Goal: Task Accomplishment & Management: Manage account settings

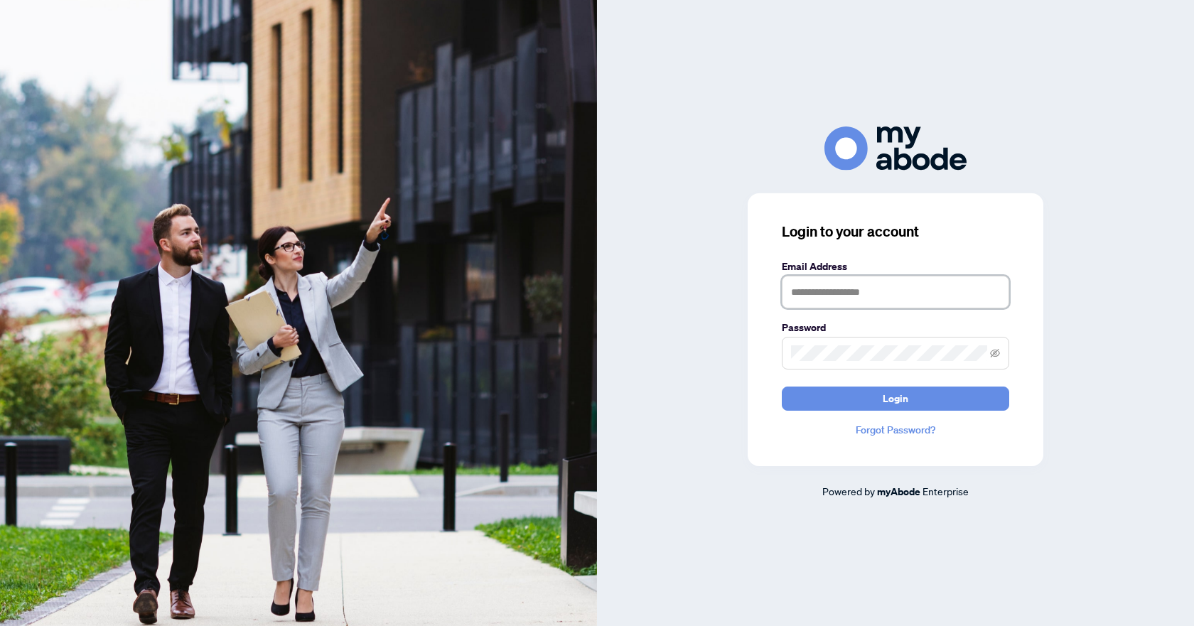
type input "**********"
click at [858, 398] on button "Login" at bounding box center [895, 398] width 227 height 24
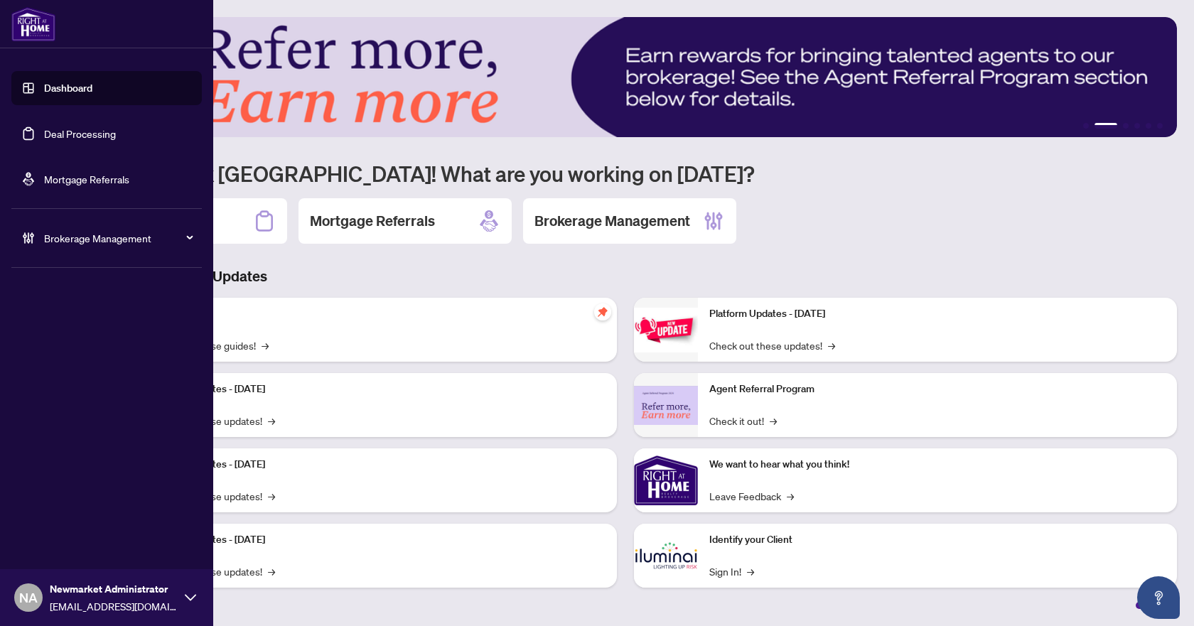
click at [93, 138] on link "Deal Processing" at bounding box center [80, 133] width 72 height 13
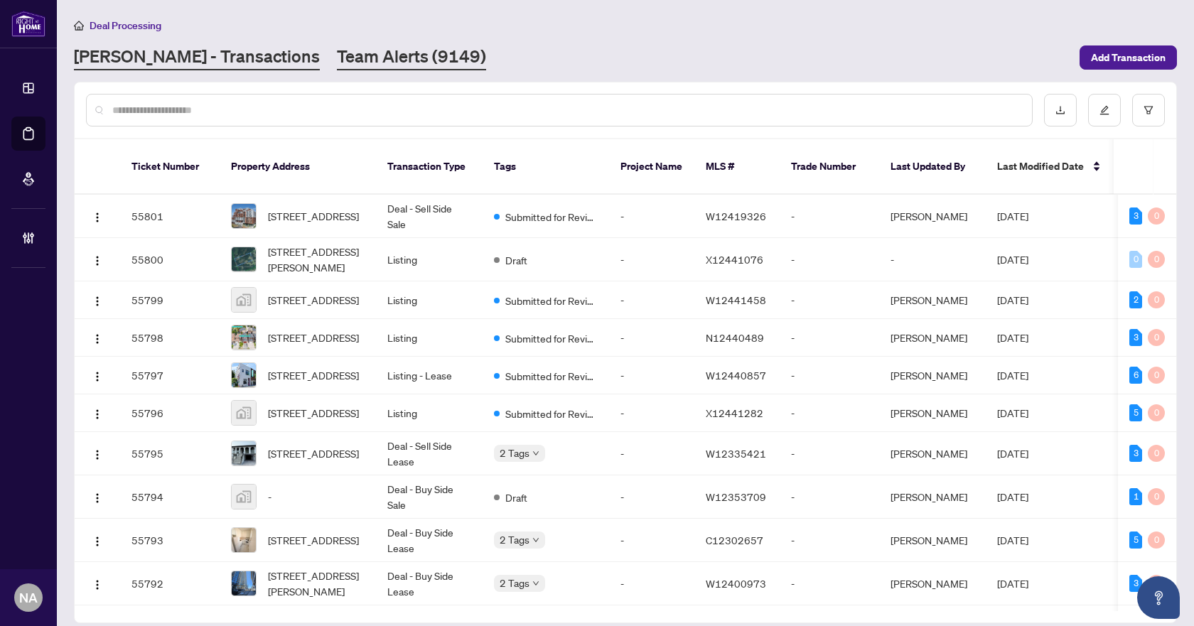
click at [337, 55] on link "Team Alerts (9149)" at bounding box center [411, 58] width 149 height 26
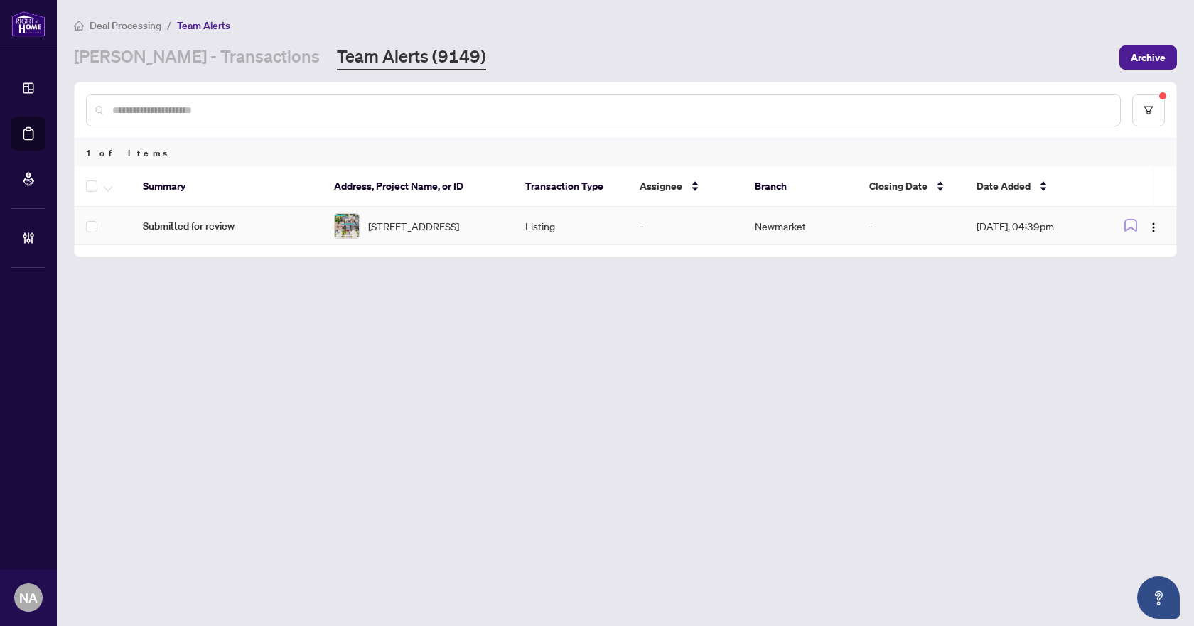
click at [207, 225] on span "Submitted for review" at bounding box center [227, 226] width 168 height 16
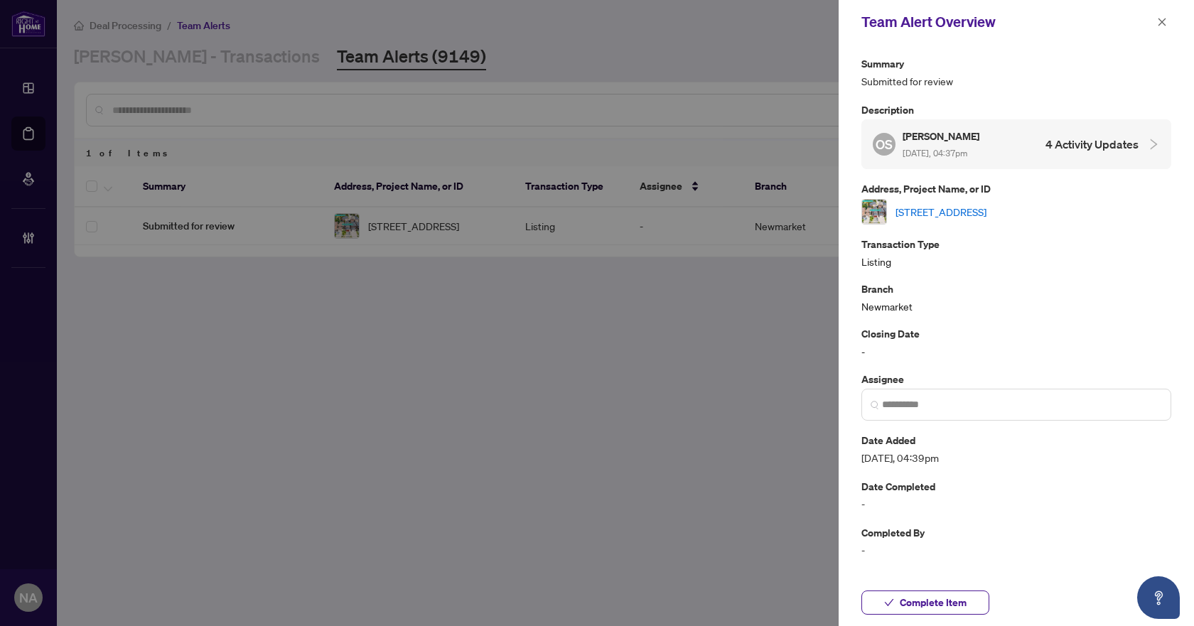
click at [944, 213] on link "259 Tall Grass Tr, Vaughan, Ontario L4L 3P7, Canada" at bounding box center [940, 212] width 91 height 16
click at [931, 598] on span "Complete Item" at bounding box center [932, 602] width 67 height 23
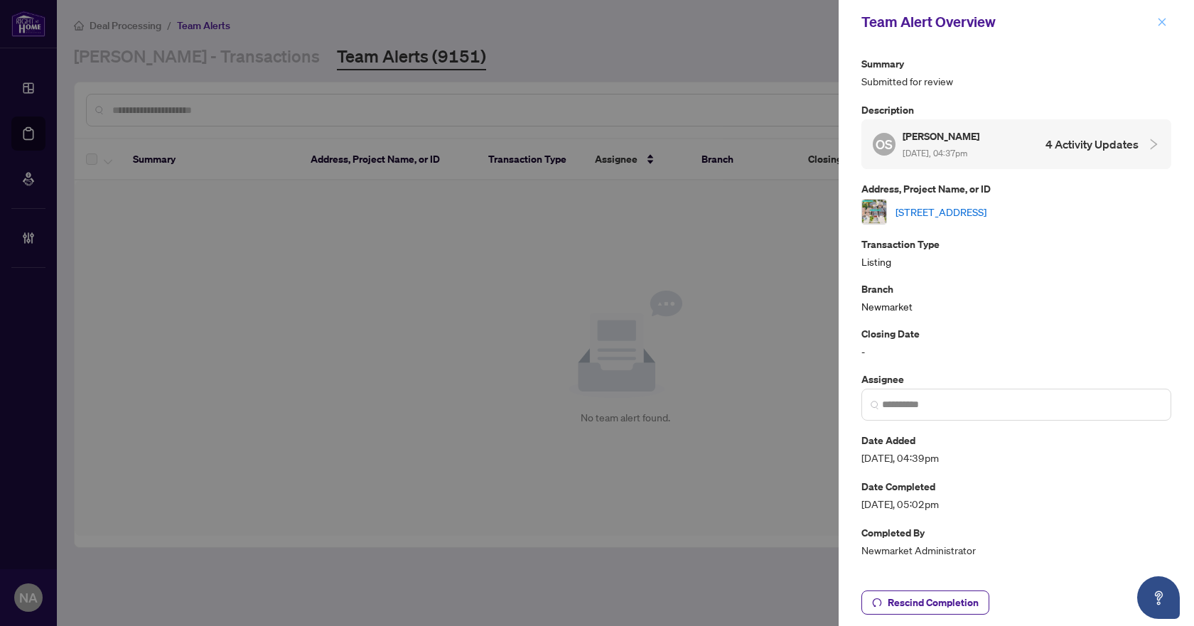
click at [1162, 23] on icon "close" at bounding box center [1162, 22] width 8 height 8
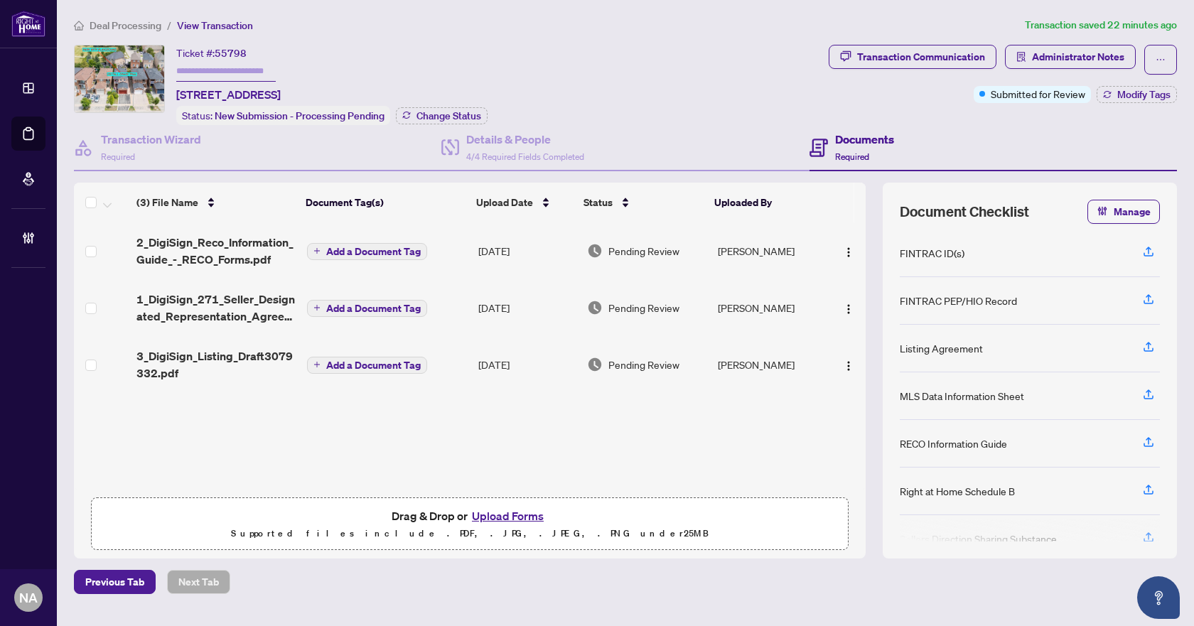
click at [185, 252] on span "2_DigiSign_Reco_Information_Guide_-_RECO_Forms.pdf" at bounding box center [215, 251] width 158 height 34
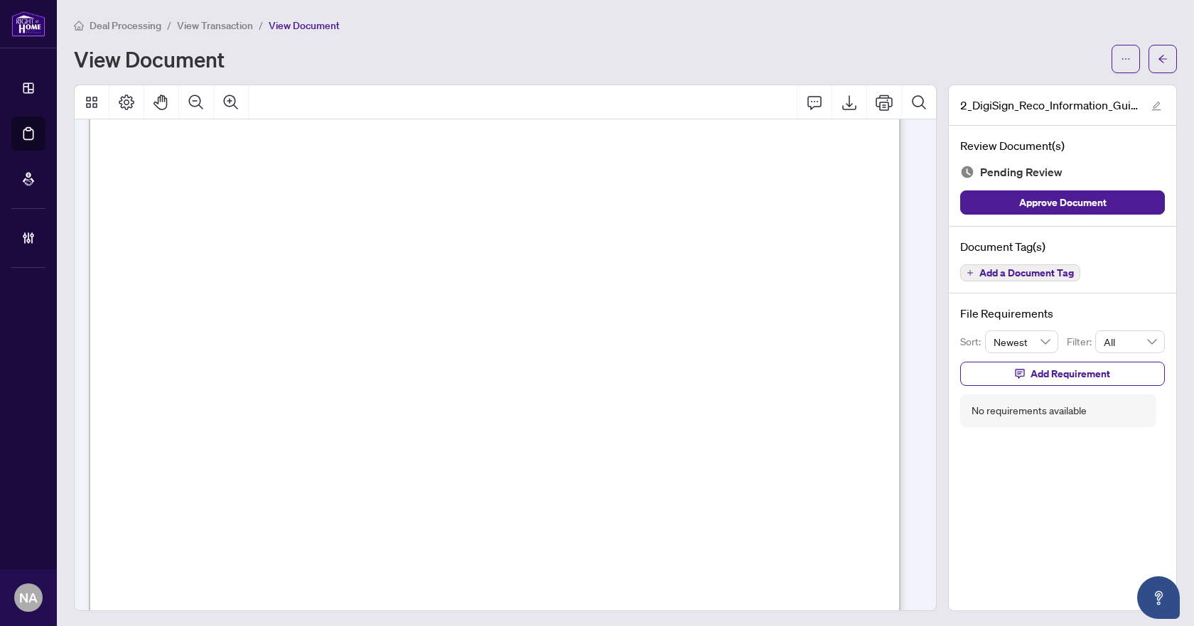
scroll to position [13098, 0]
click at [1038, 273] on span "Add a Document Tag" at bounding box center [1026, 273] width 94 height 10
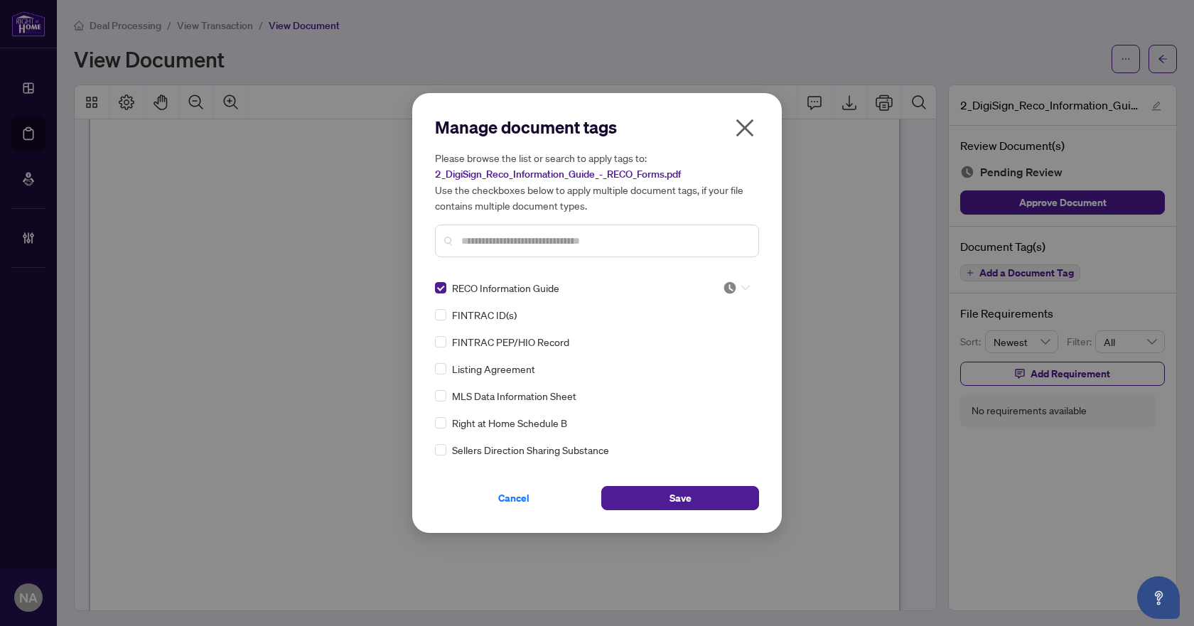
click at [742, 285] on icon at bounding box center [745, 288] width 9 height 6
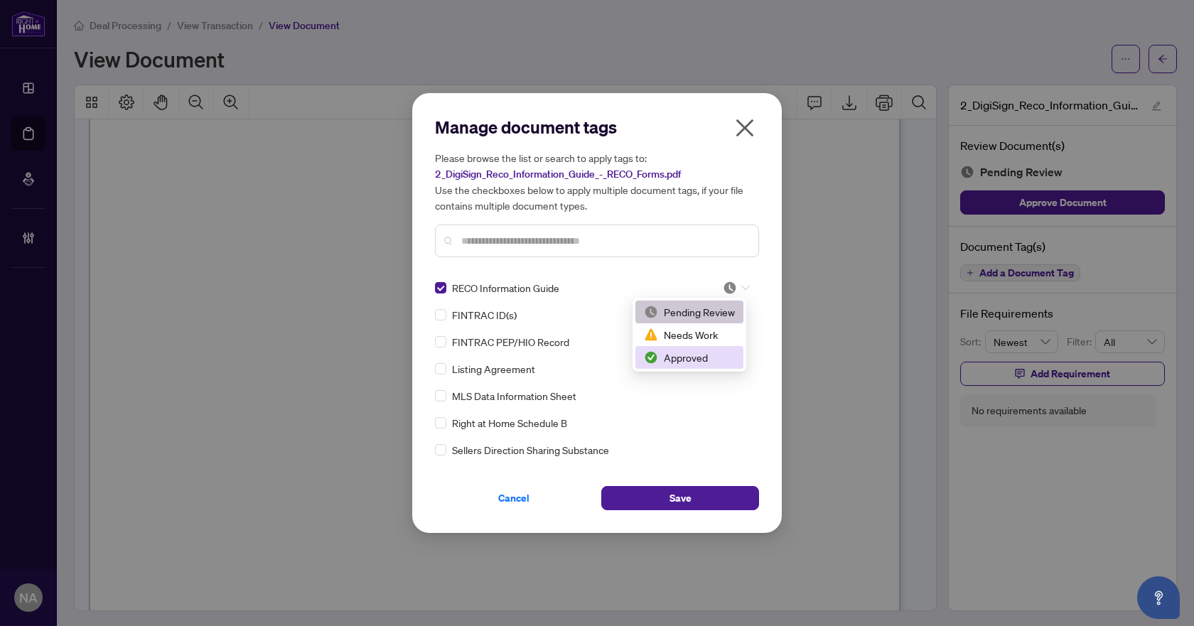
click at [696, 364] on div "Approved" at bounding box center [689, 358] width 91 height 16
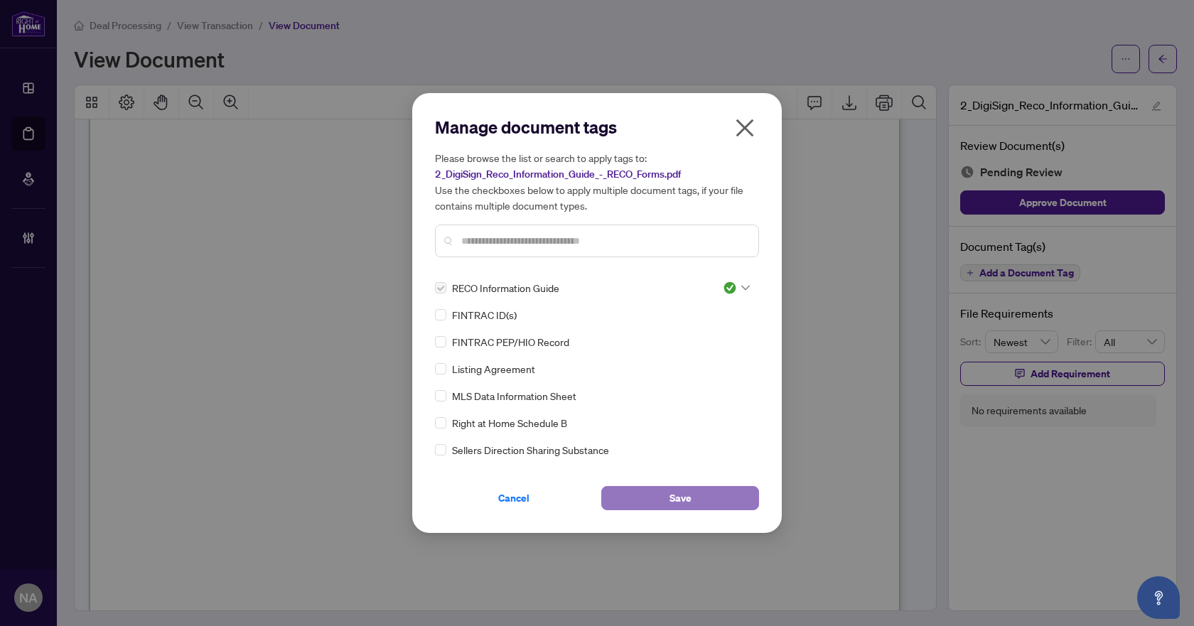
click at [703, 506] on button "Save" at bounding box center [680, 498] width 158 height 24
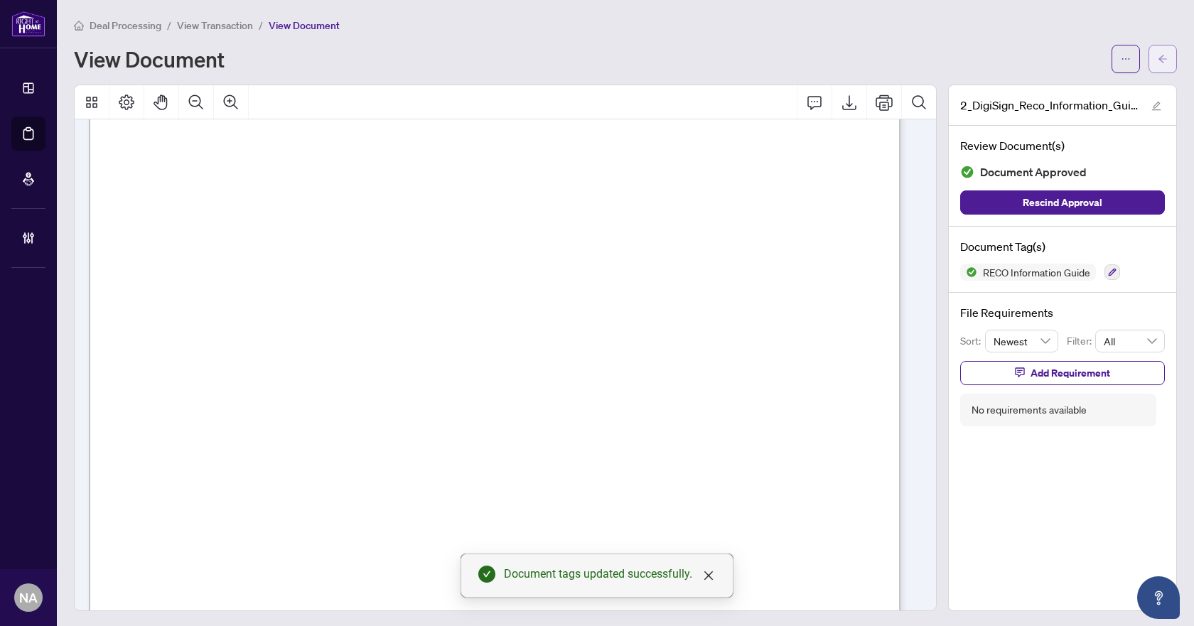
click at [1157, 60] on icon "arrow-left" at bounding box center [1162, 59] width 10 height 10
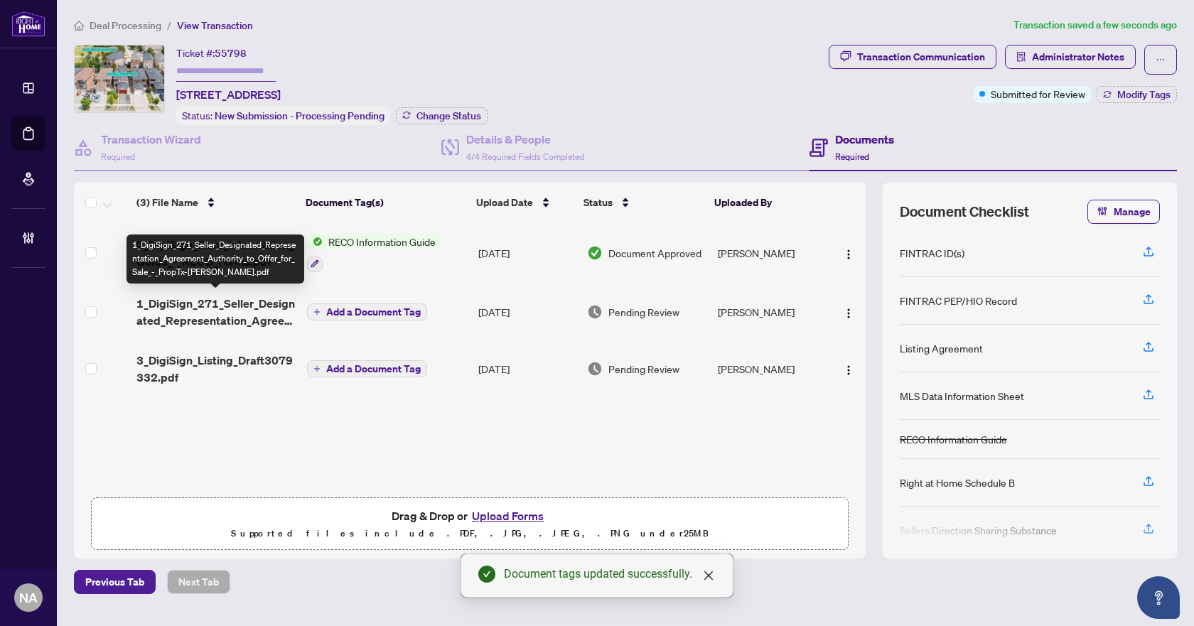
click at [195, 302] on span "1_DigiSign_271_Seller_Designated_Representation_Agreement_Authority_to_Offer_fo…" at bounding box center [215, 312] width 158 height 34
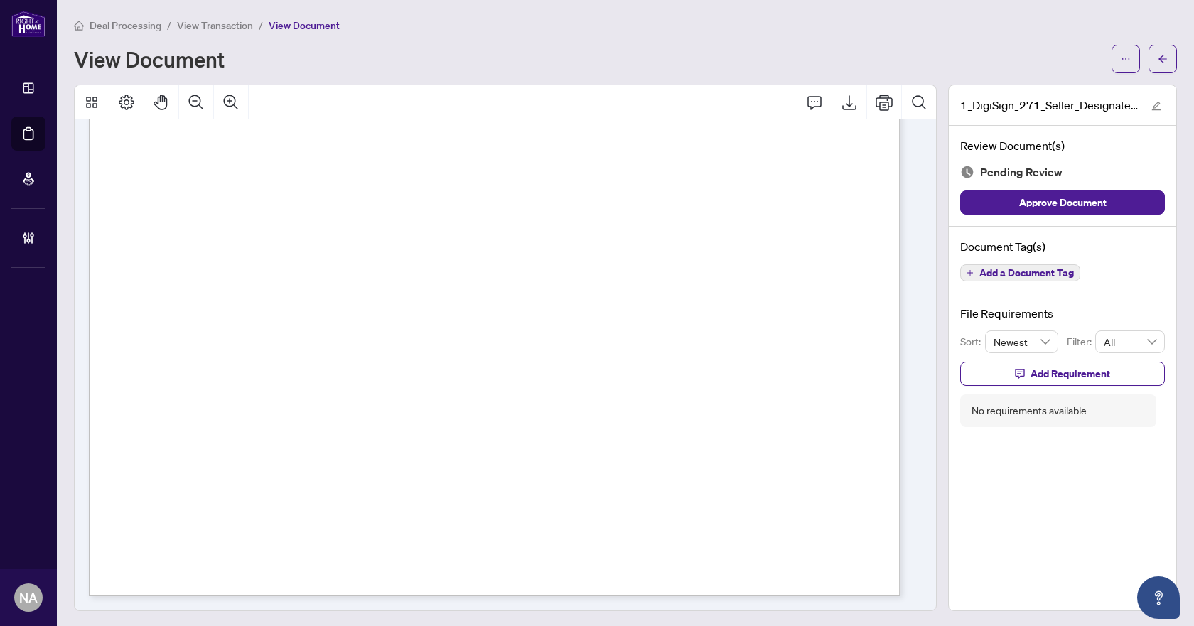
scroll to position [1, 0]
click at [984, 271] on span "Add a Document Tag" at bounding box center [1026, 271] width 94 height 10
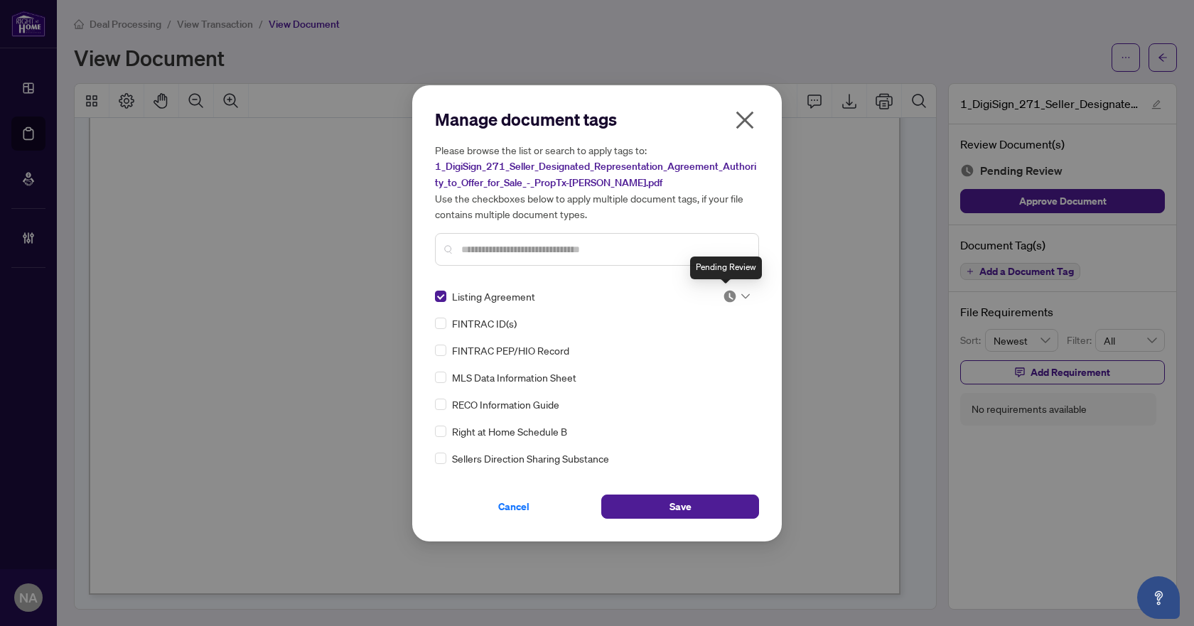
click at [725, 290] on img at bounding box center [730, 296] width 14 height 14
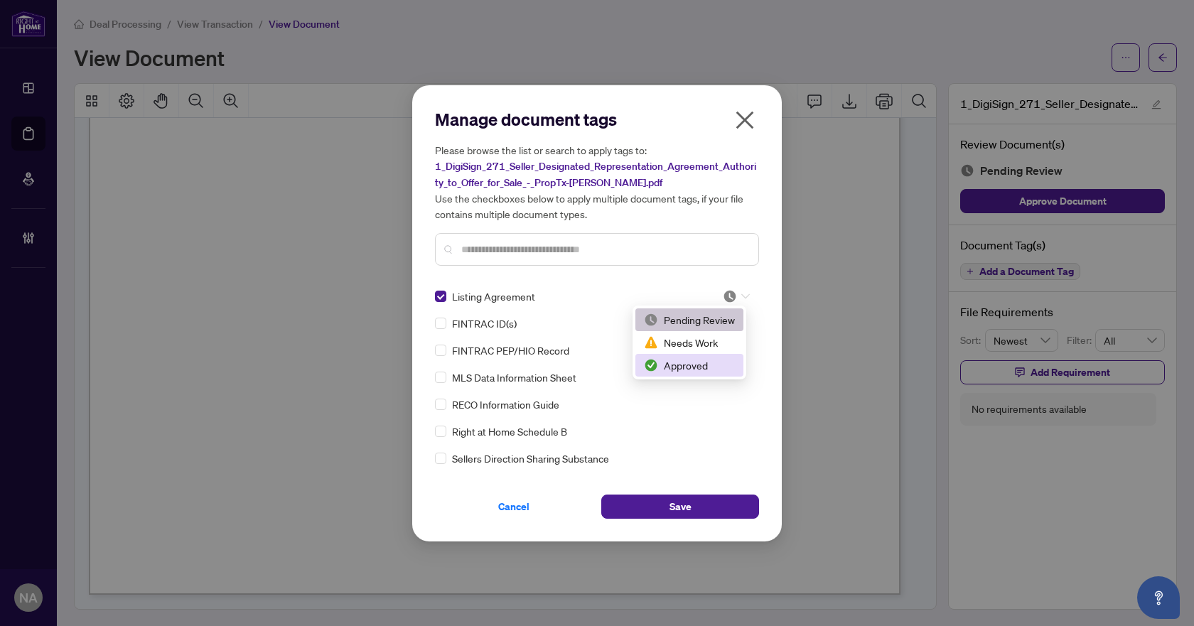
click at [686, 365] on div "Approved" at bounding box center [689, 365] width 91 height 16
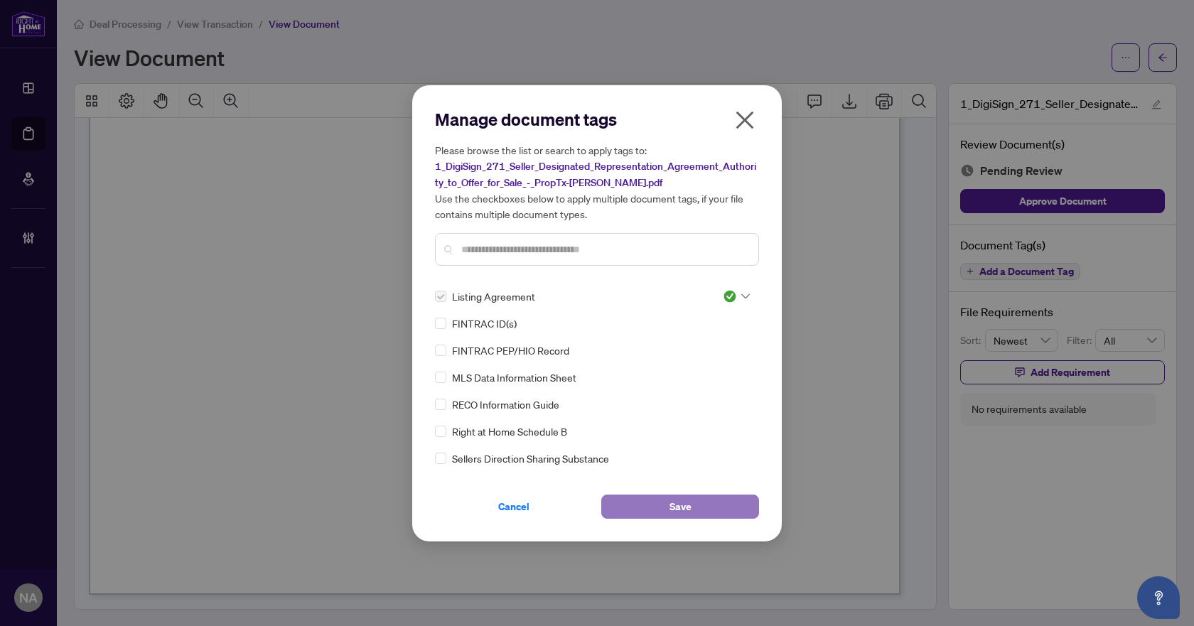
click at [692, 501] on button "Save" at bounding box center [680, 506] width 158 height 24
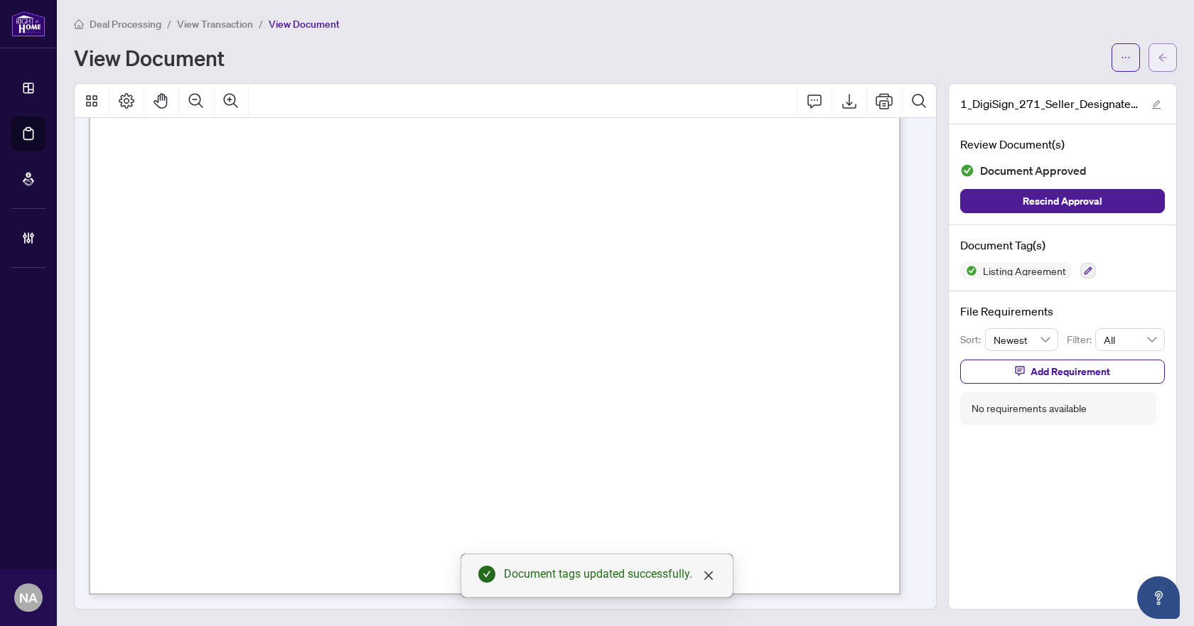
click at [1157, 59] on icon "arrow-left" at bounding box center [1162, 58] width 10 height 10
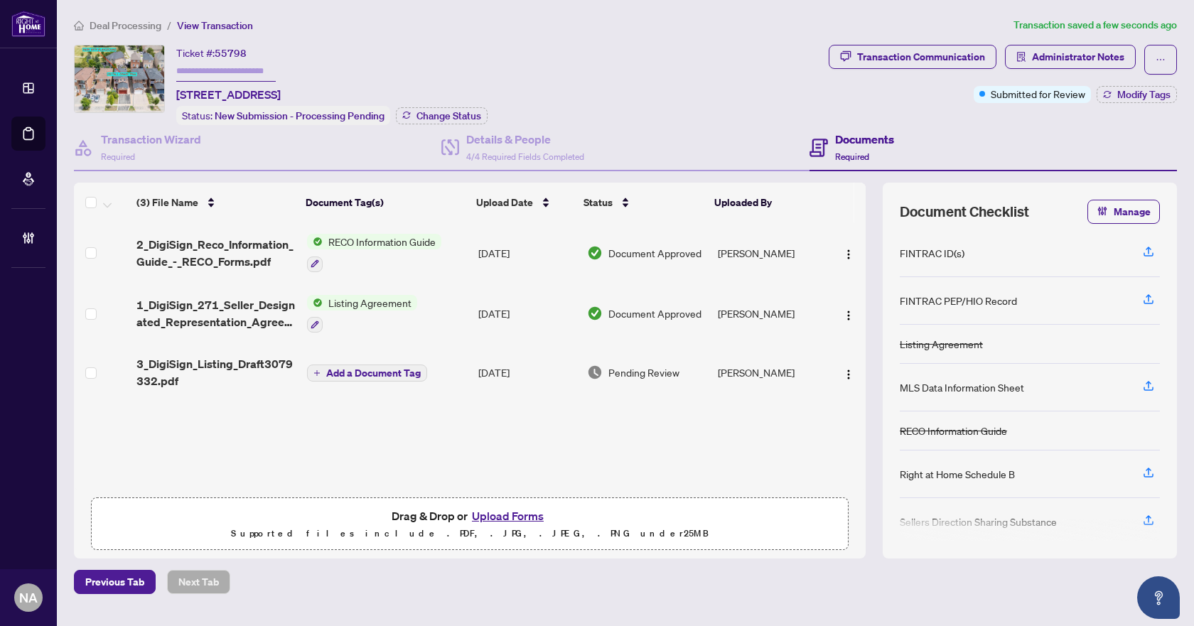
click at [173, 374] on span "3_DigiSign_Listing_Draft3079332.pdf" at bounding box center [215, 372] width 158 height 34
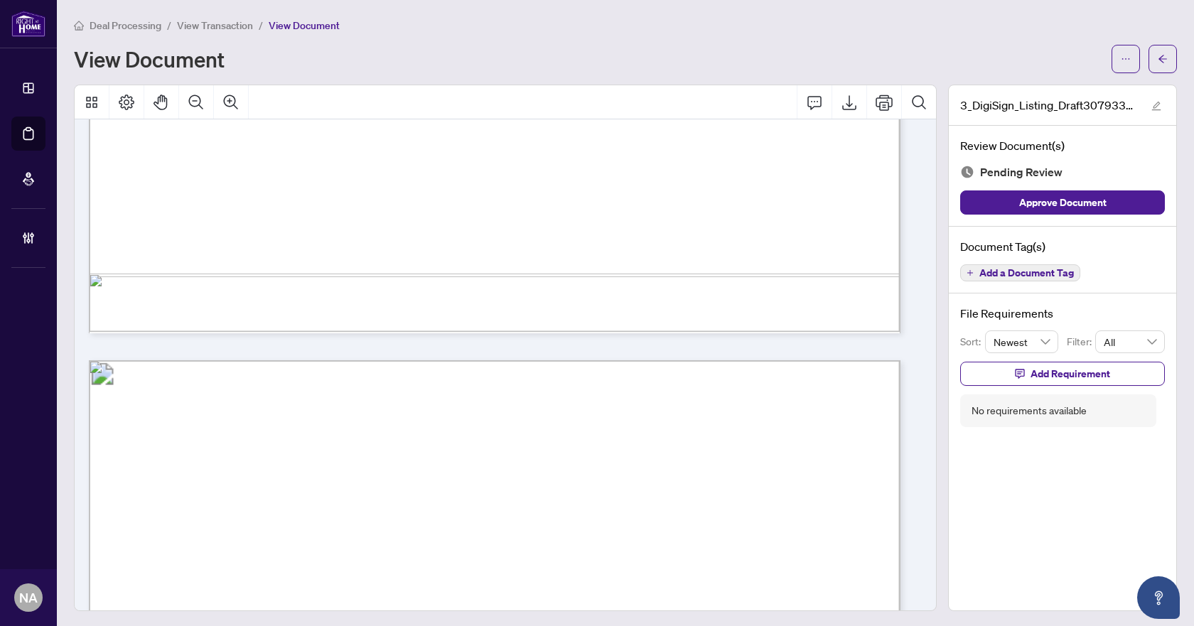
scroll to position [924, 0]
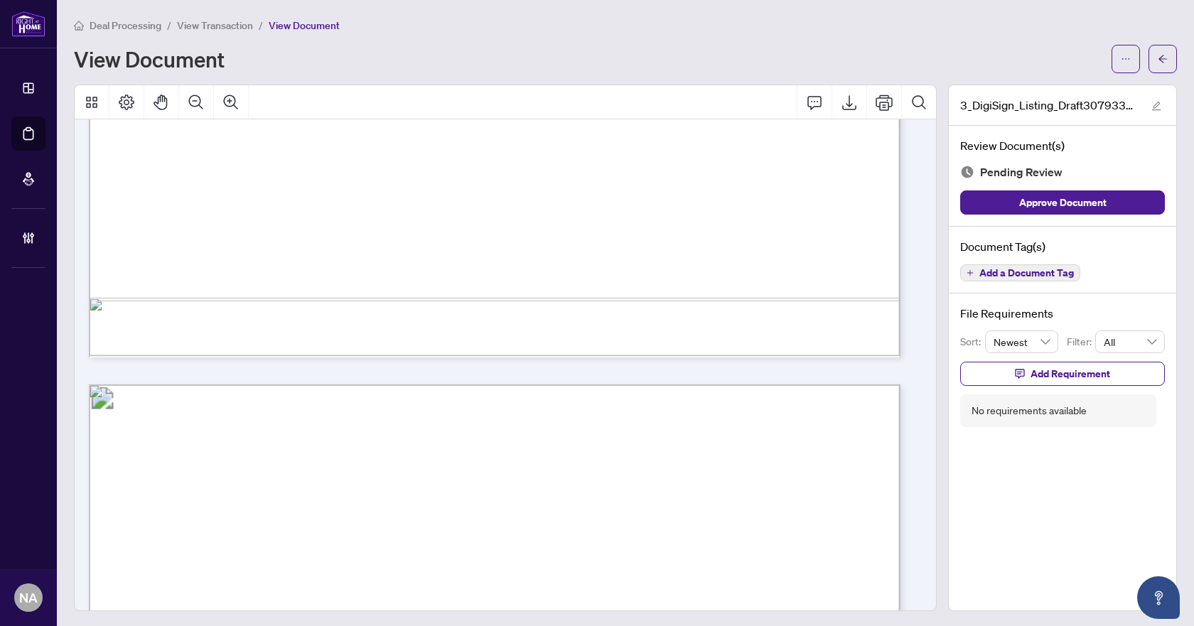
click at [1007, 274] on span "Add a Document Tag" at bounding box center [1026, 273] width 94 height 10
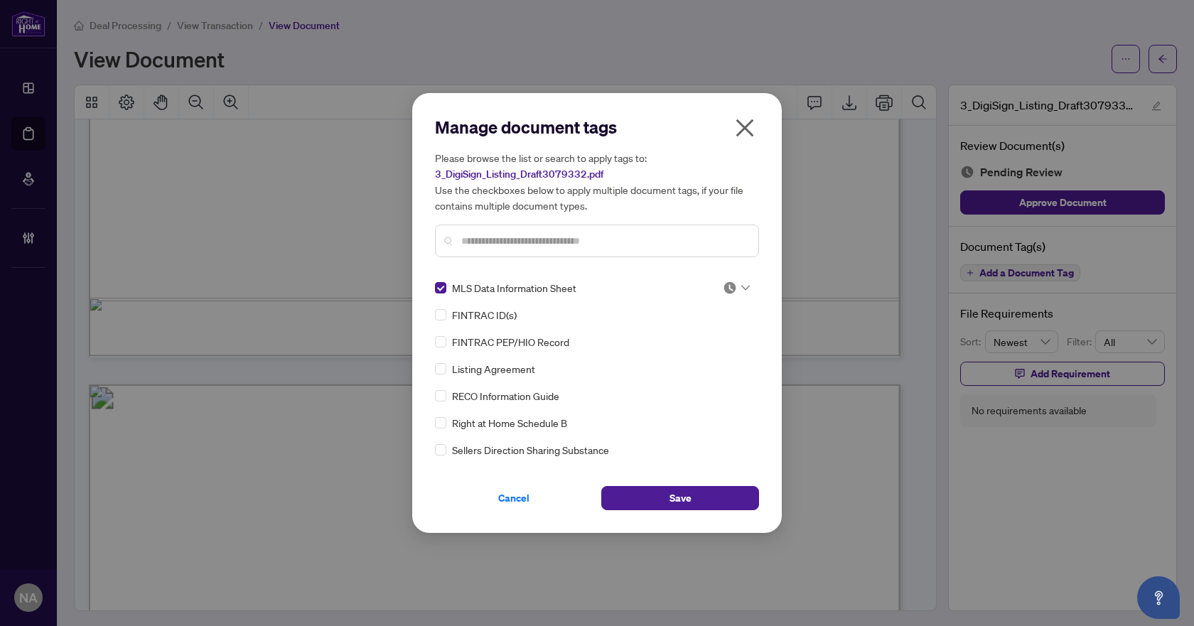
click at [740, 282] on div at bounding box center [736, 288] width 27 height 14
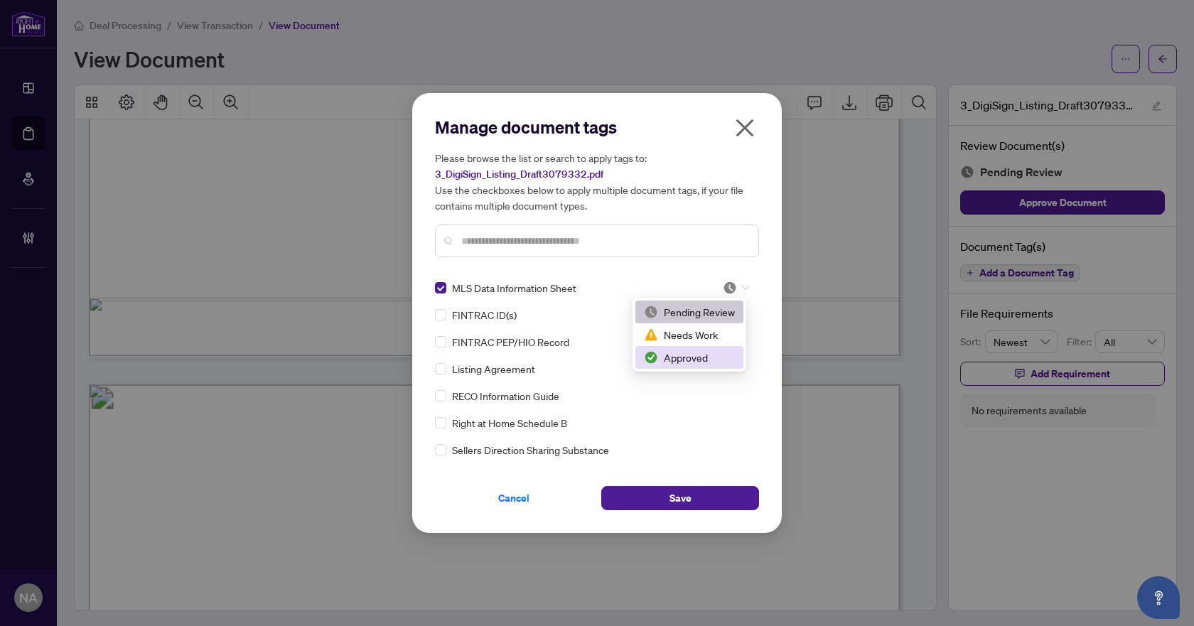
click at [703, 362] on div "Approved" at bounding box center [689, 358] width 91 height 16
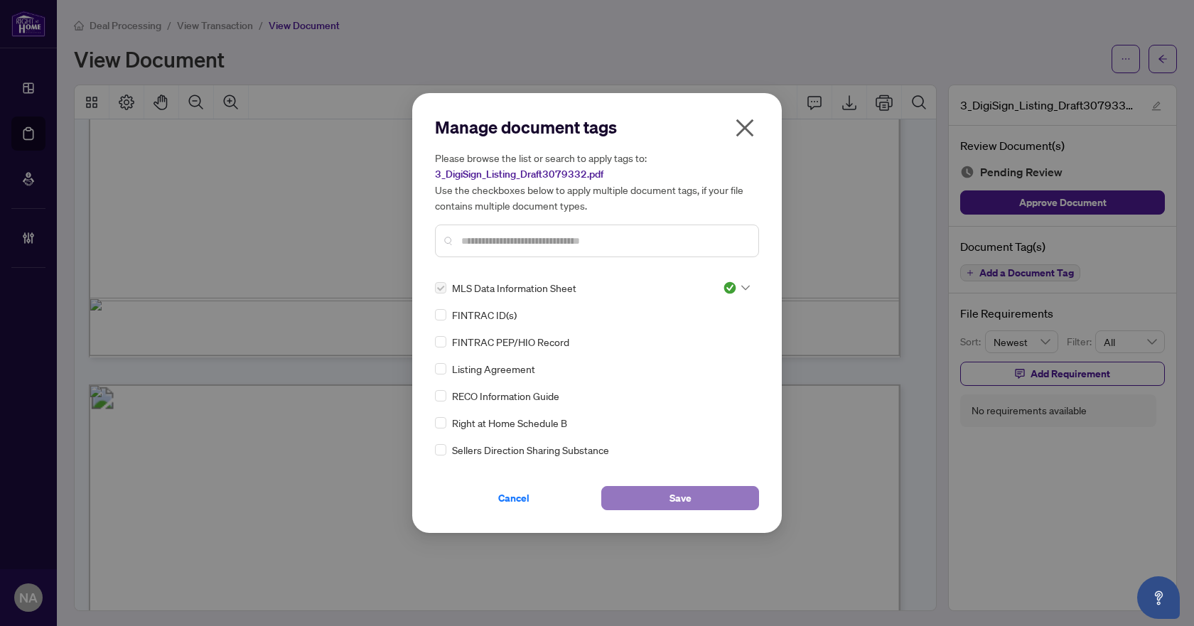
click at [702, 495] on button "Save" at bounding box center [680, 498] width 158 height 24
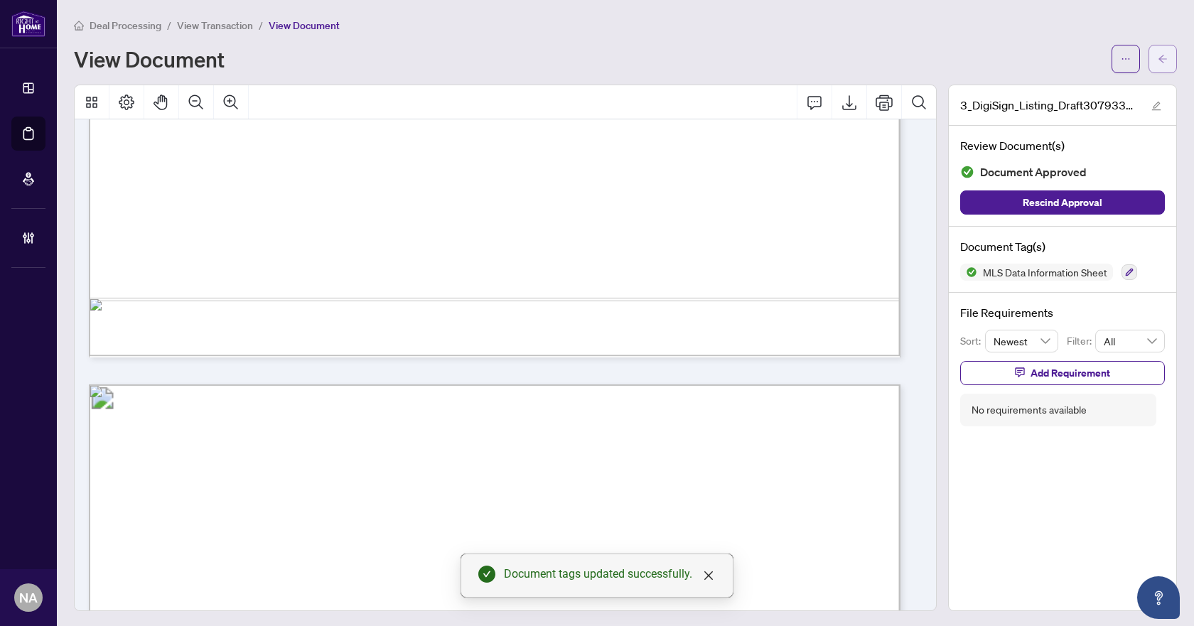
click at [1157, 55] on icon "arrow-left" at bounding box center [1162, 59] width 10 height 10
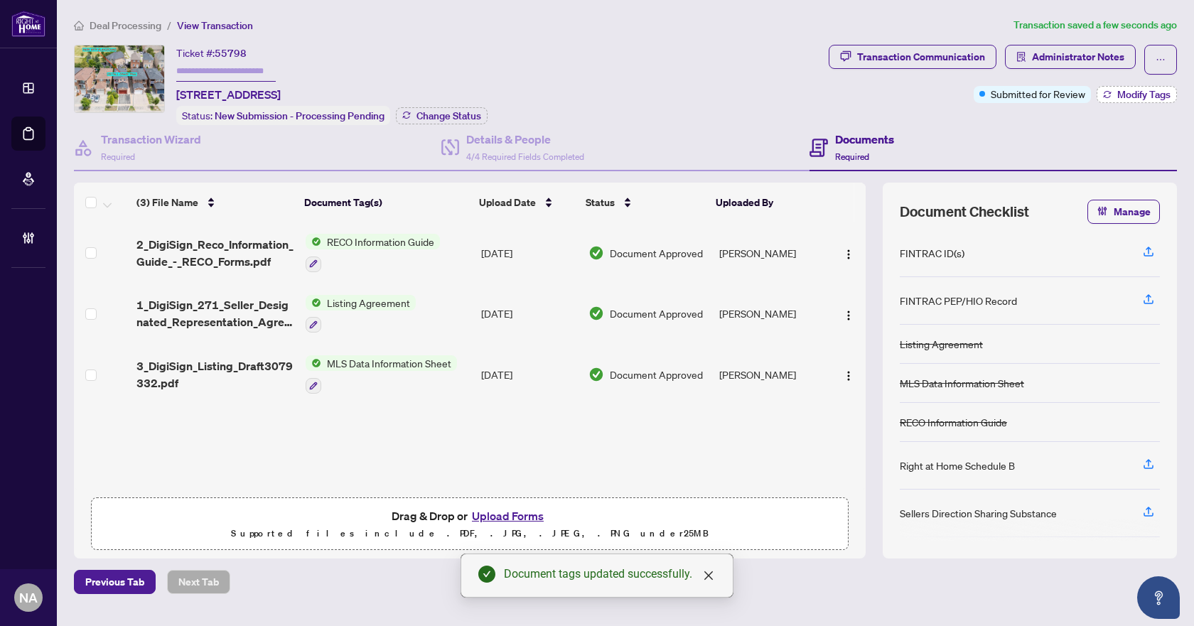
click at [1126, 97] on span "Modify Tags" at bounding box center [1143, 95] width 53 height 10
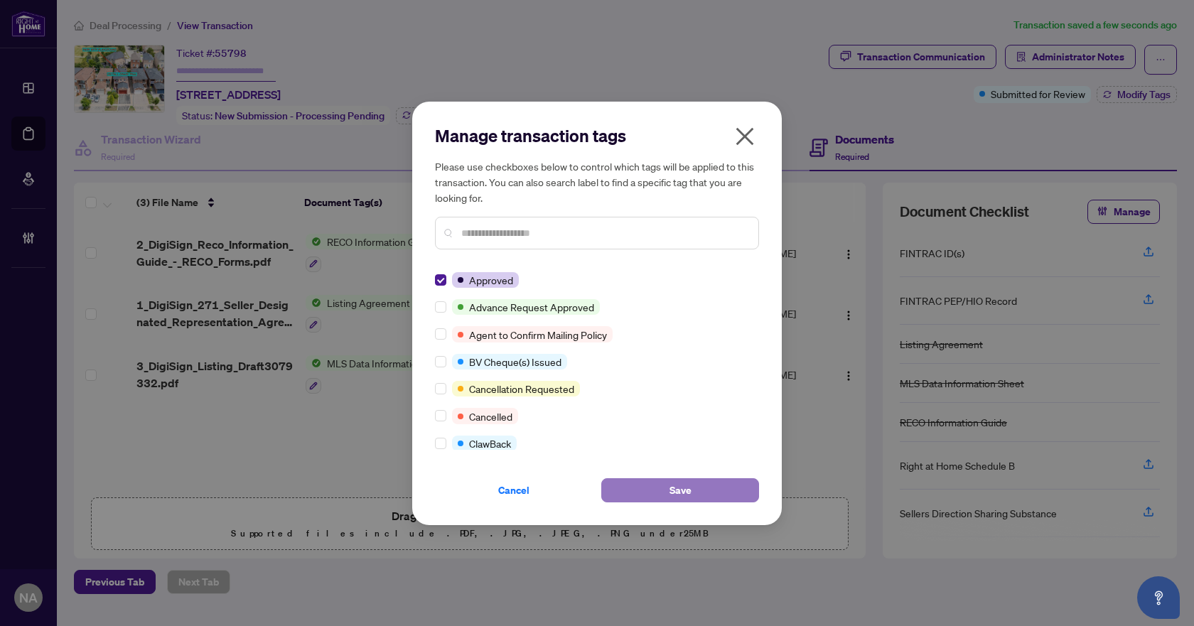
click at [639, 492] on button "Save" at bounding box center [680, 490] width 158 height 24
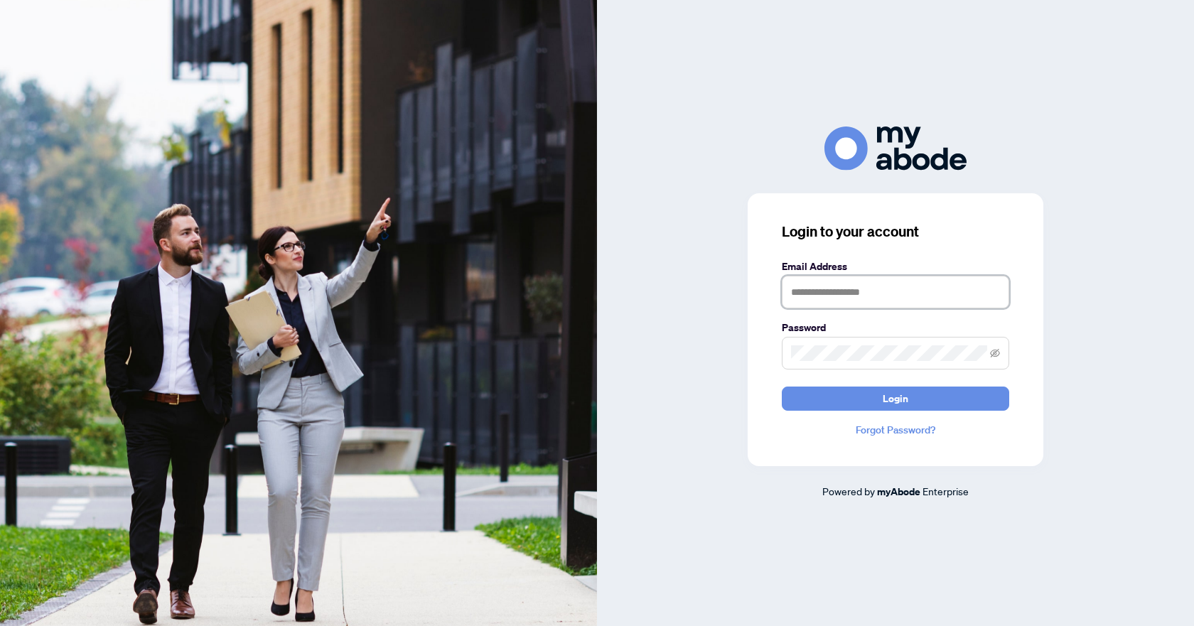
type input "**********"
click at [853, 404] on button "Login" at bounding box center [895, 398] width 227 height 24
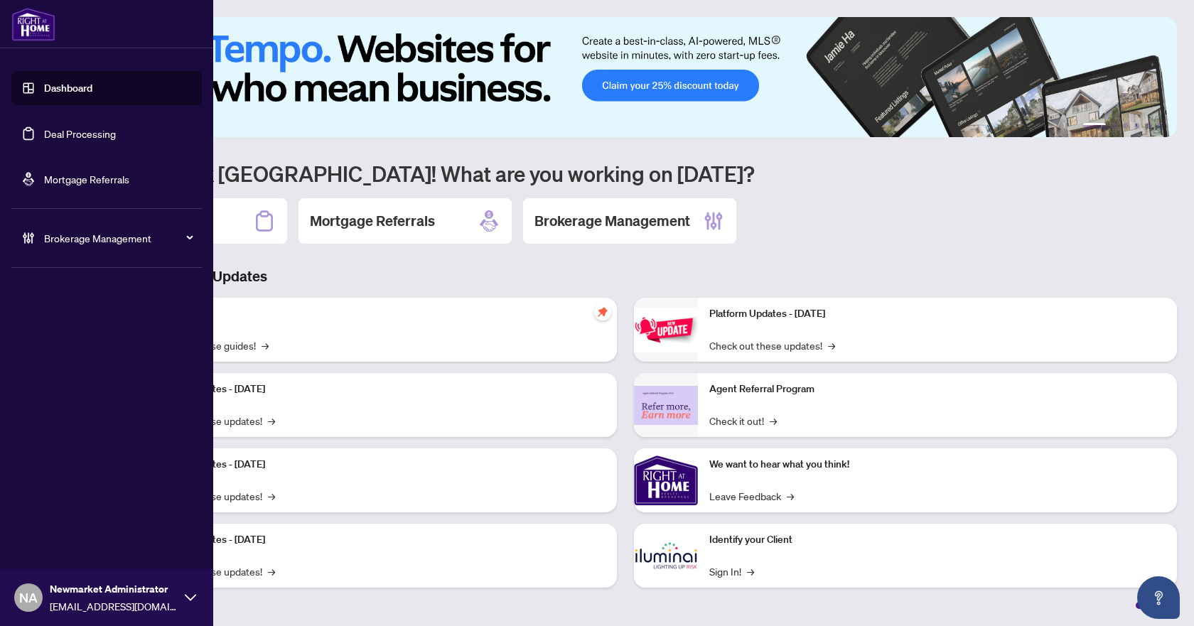
click at [45, 243] on span "Brokerage Management" at bounding box center [118, 238] width 148 height 16
click at [55, 347] on link "Manage Agents" at bounding box center [65, 340] width 70 height 13
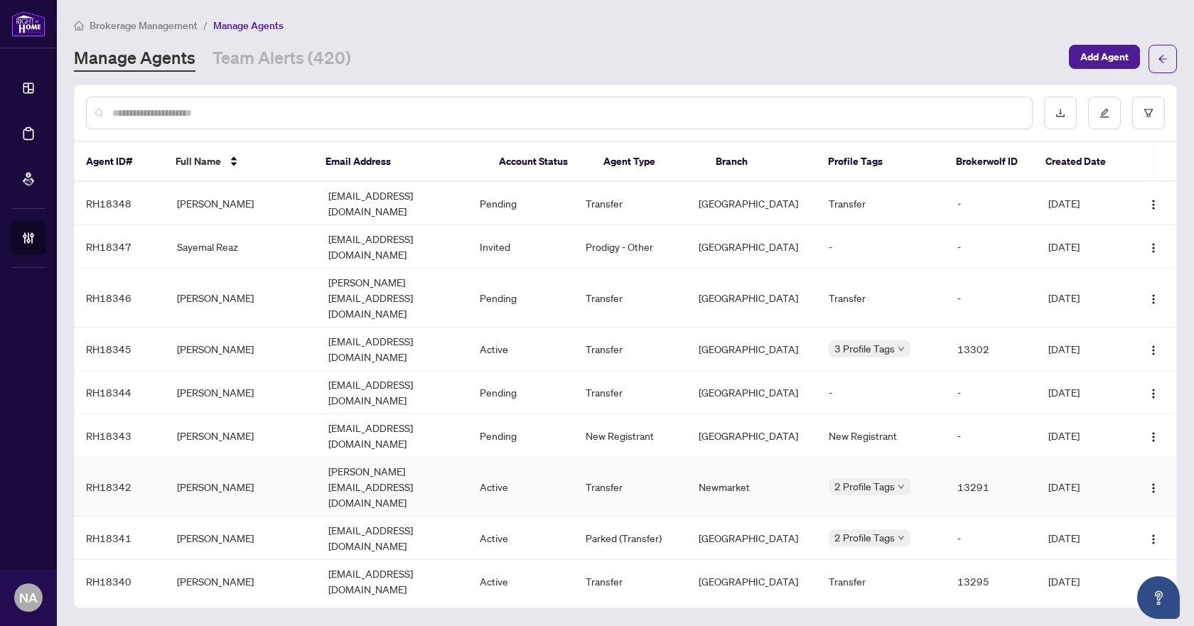
click at [227, 458] on td "[PERSON_NAME]" at bounding box center [241, 487] width 151 height 59
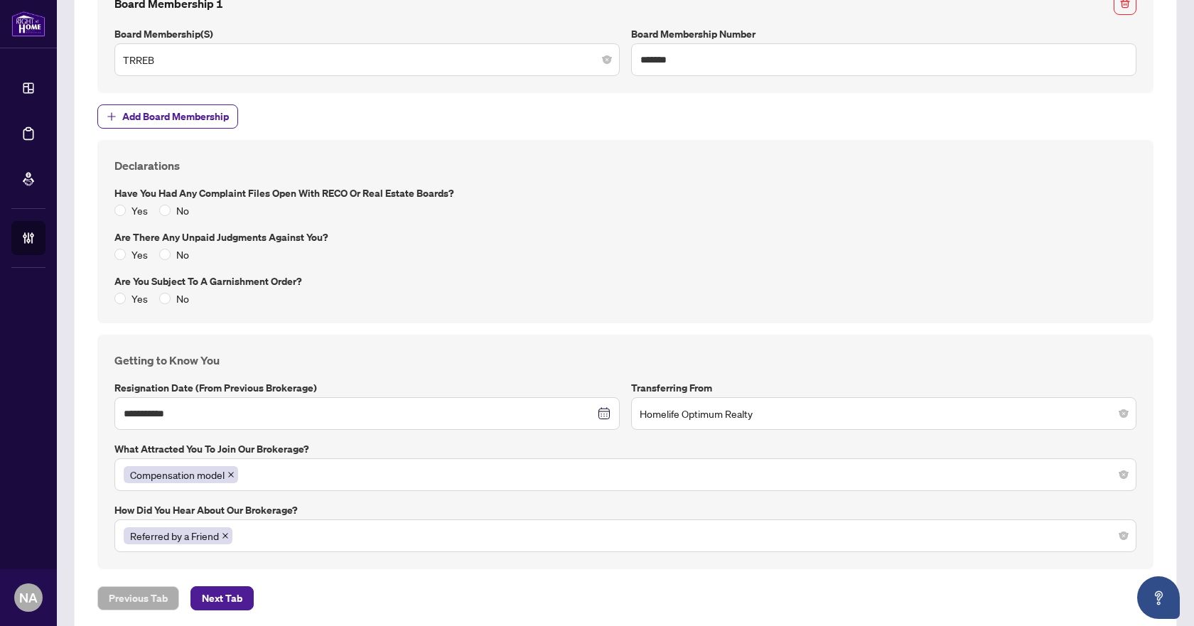
scroll to position [1759, 0]
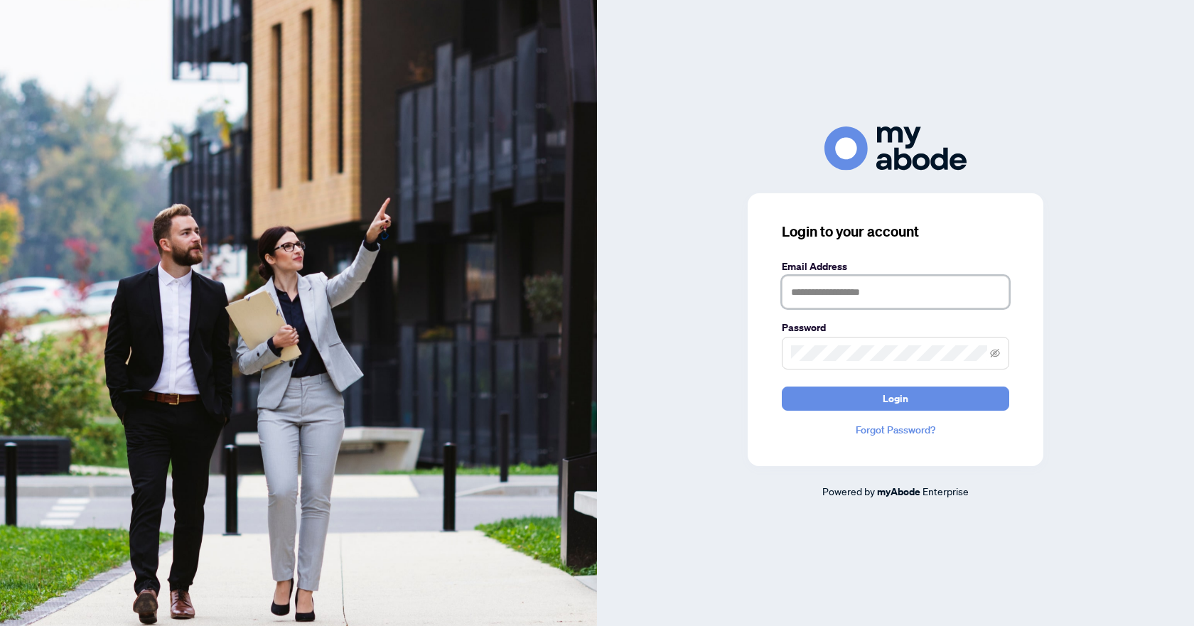
type input "**********"
click at [860, 394] on button "Login" at bounding box center [895, 398] width 227 height 24
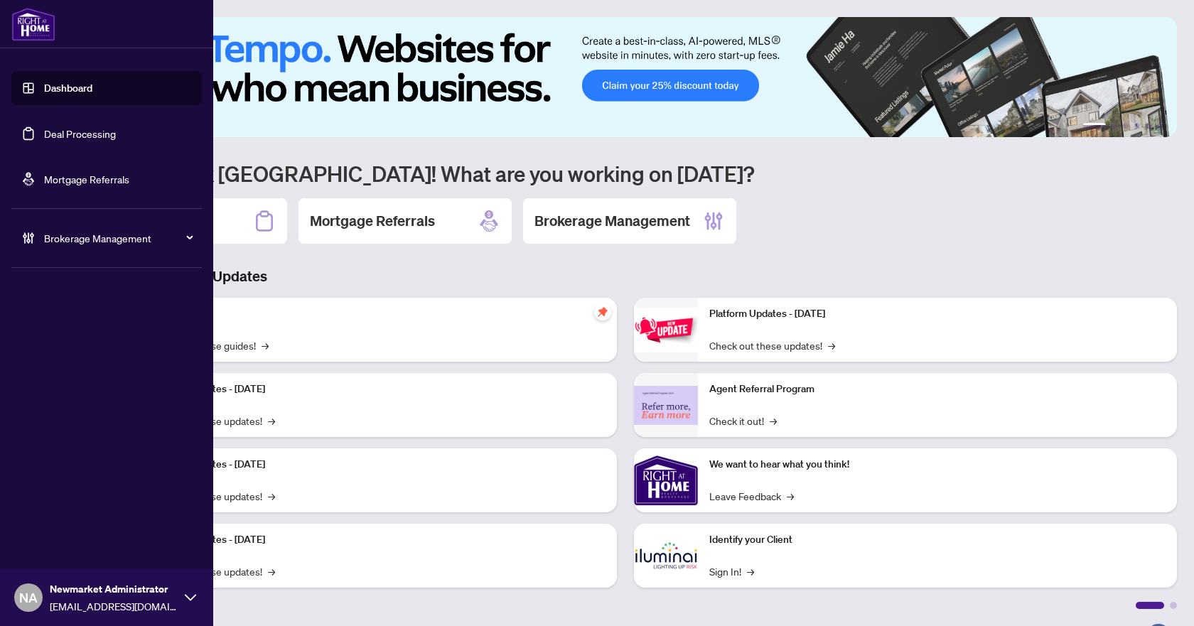
click at [138, 239] on span "Brokerage Management" at bounding box center [118, 238] width 148 height 16
click at [100, 337] on link "Manage Agents" at bounding box center [65, 340] width 70 height 13
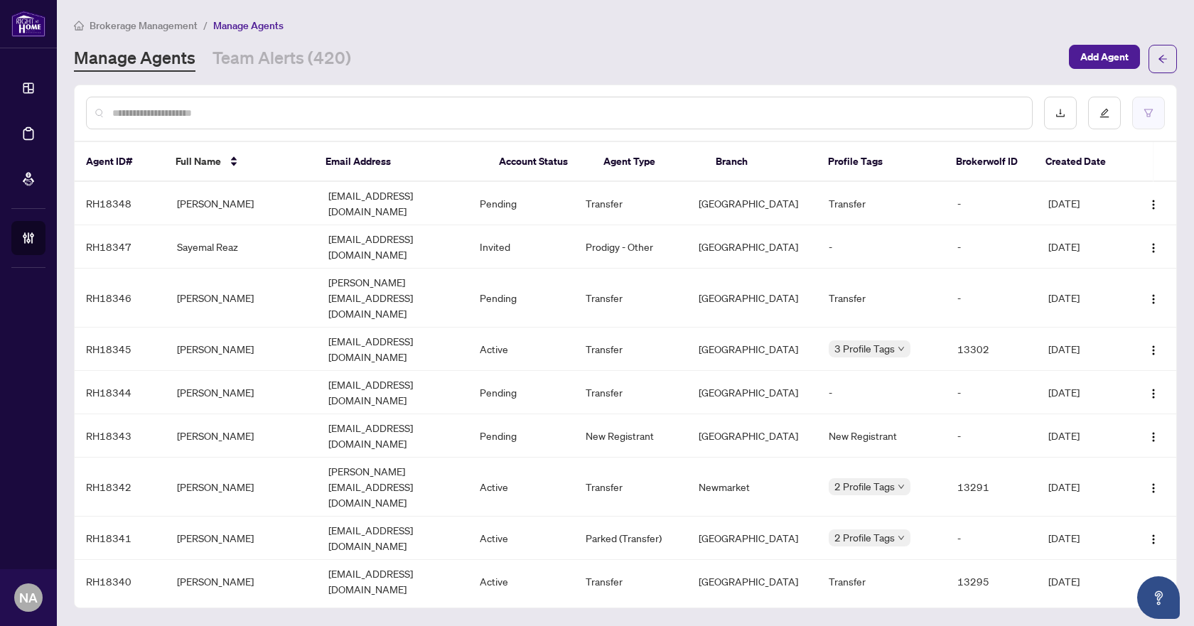
click at [1146, 107] on button "button" at bounding box center [1148, 113] width 33 height 33
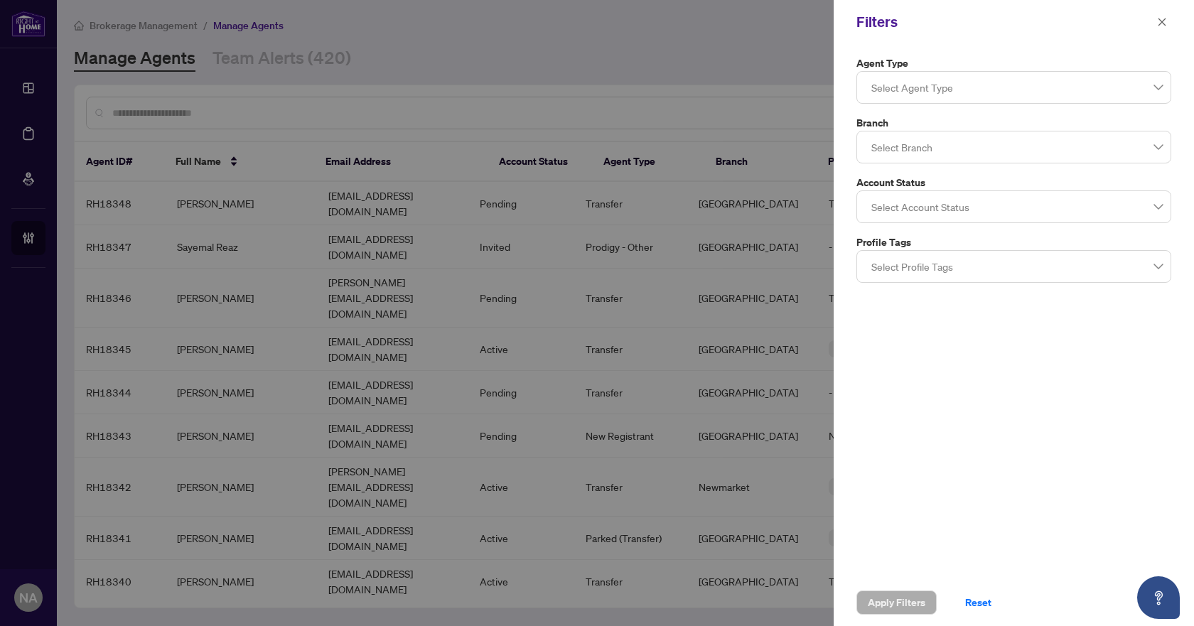
click at [939, 146] on div at bounding box center [1013, 147] width 296 height 26
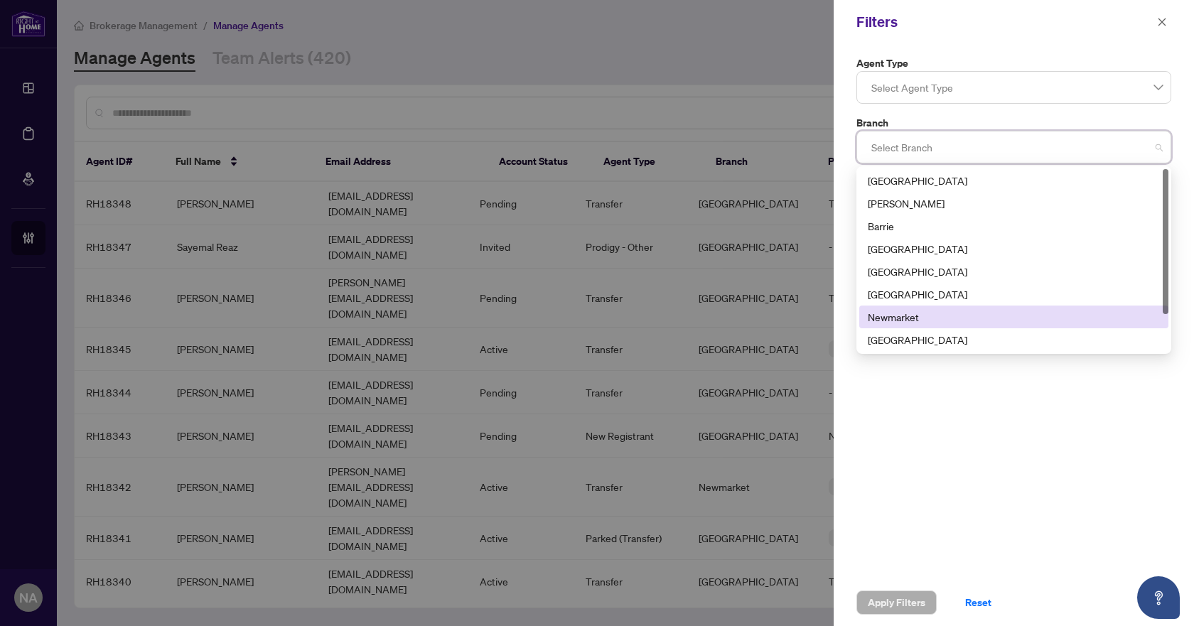
click at [890, 309] on div "Newmarket" at bounding box center [1013, 317] width 292 height 16
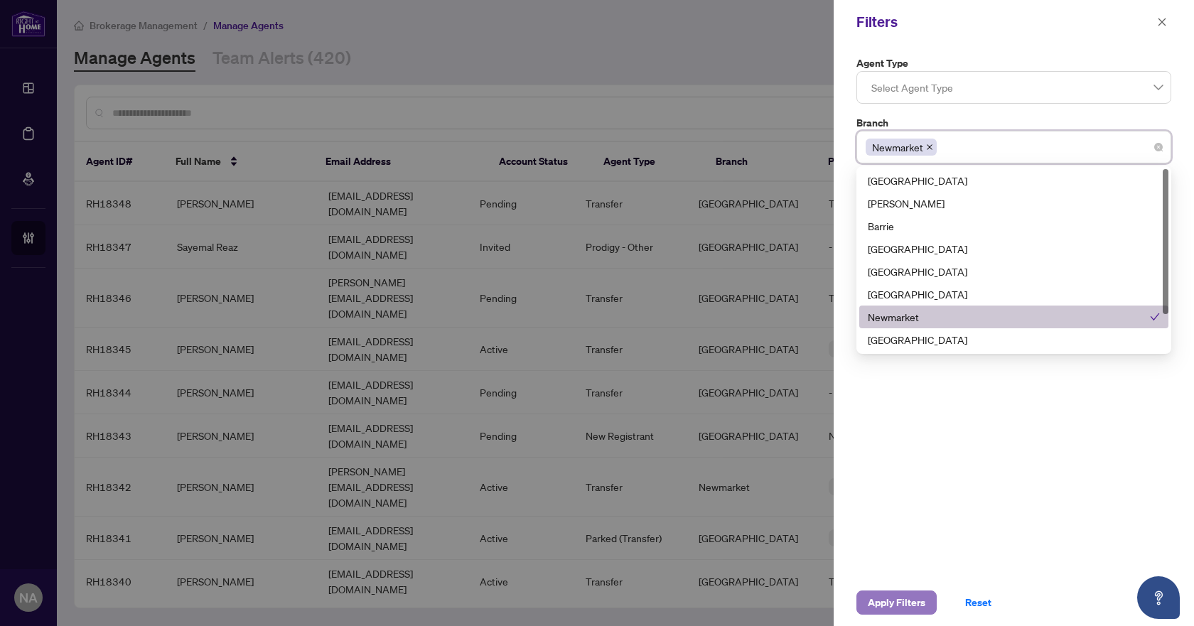
click at [899, 603] on span "Apply Filters" at bounding box center [896, 602] width 58 height 23
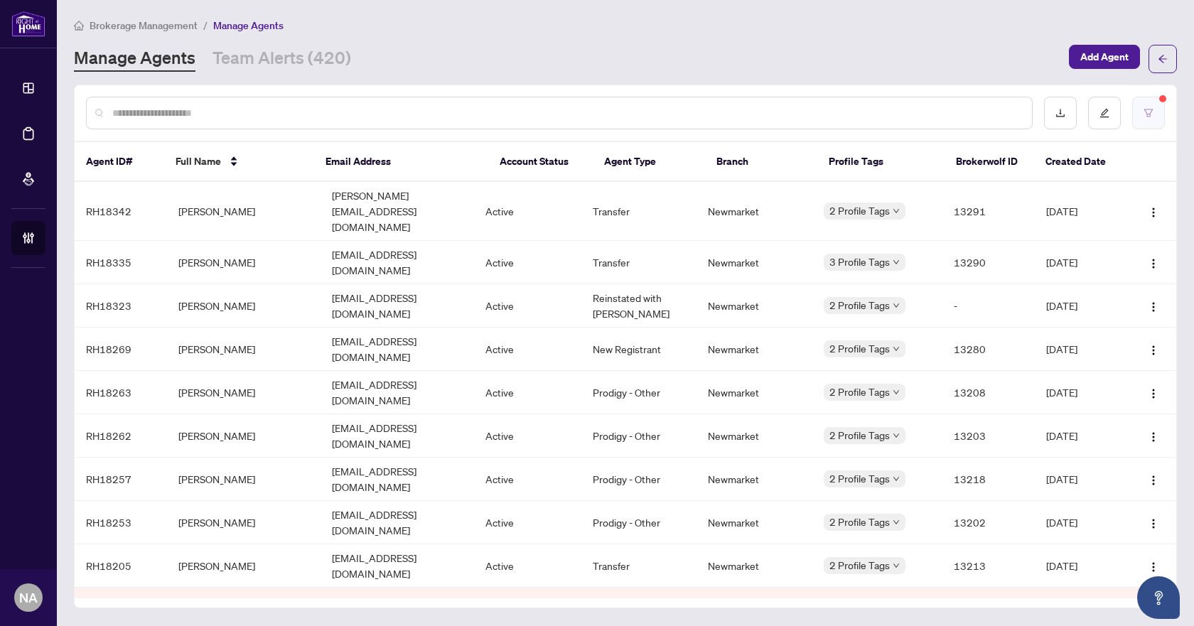
click at [1155, 119] on button "button" at bounding box center [1148, 113] width 33 height 33
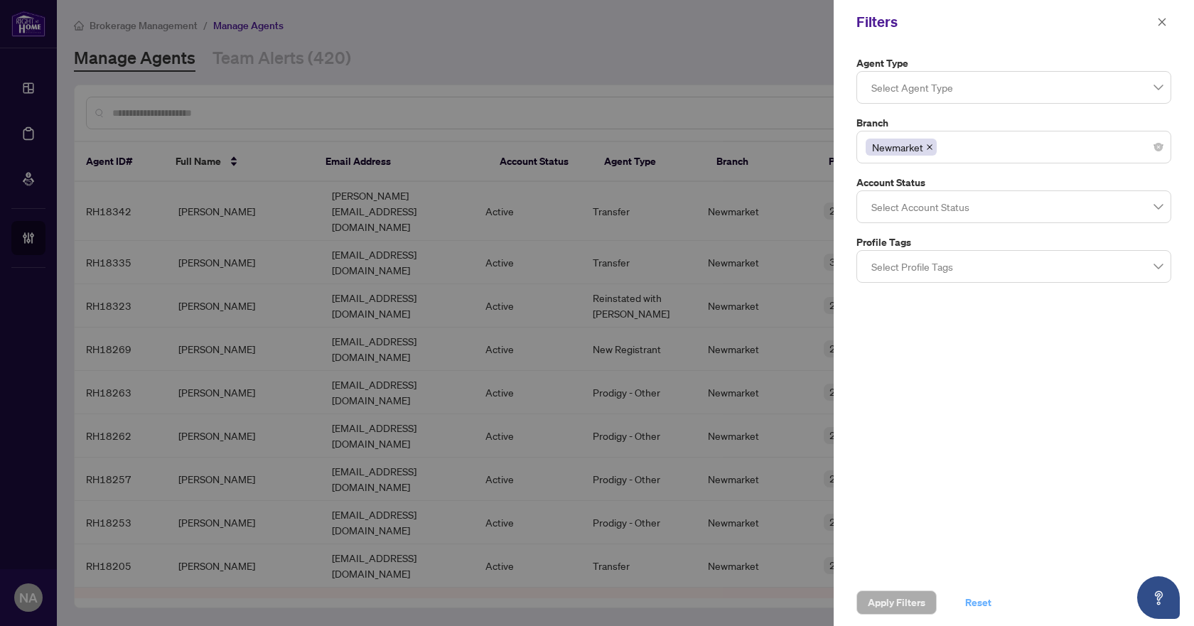
click at [973, 604] on span "Reset" at bounding box center [978, 602] width 26 height 23
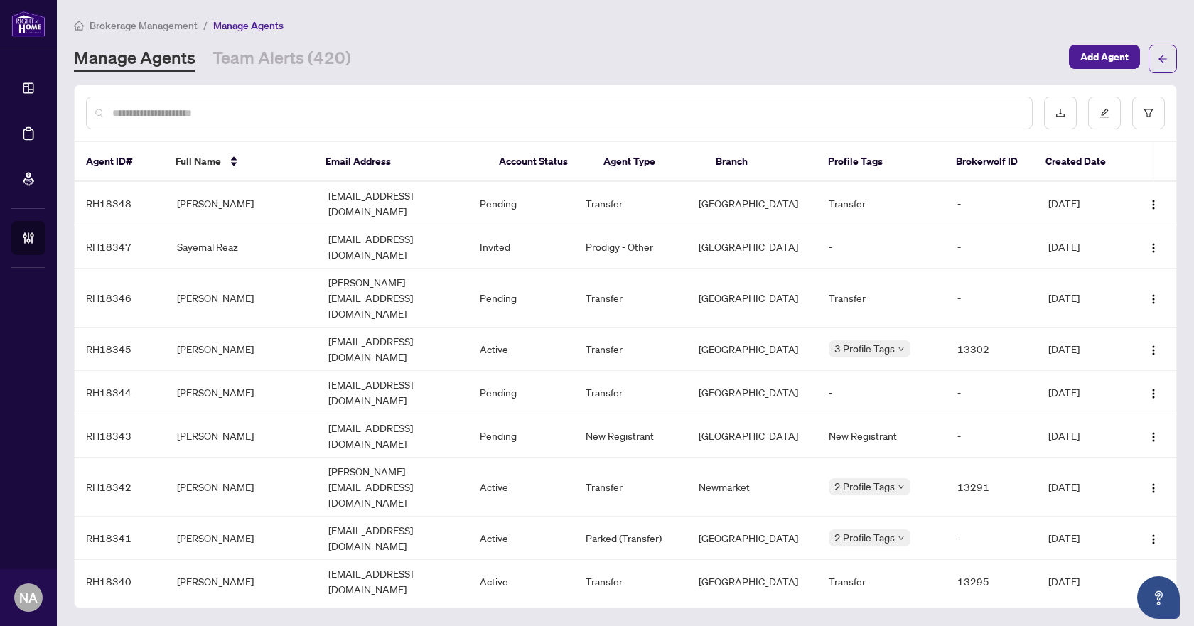
click at [847, 43] on div "Brokerage Management / Manage Agents Manage Agents Team Alerts (420) Add Agent" at bounding box center [625, 45] width 1103 height 56
click at [533, 35] on div "Brokerage Management / Manage Agents Manage Agents Team Alerts (420) Add Agent" at bounding box center [625, 45] width 1103 height 56
click at [291, 63] on link "Team Alerts (420)" at bounding box center [281, 59] width 139 height 26
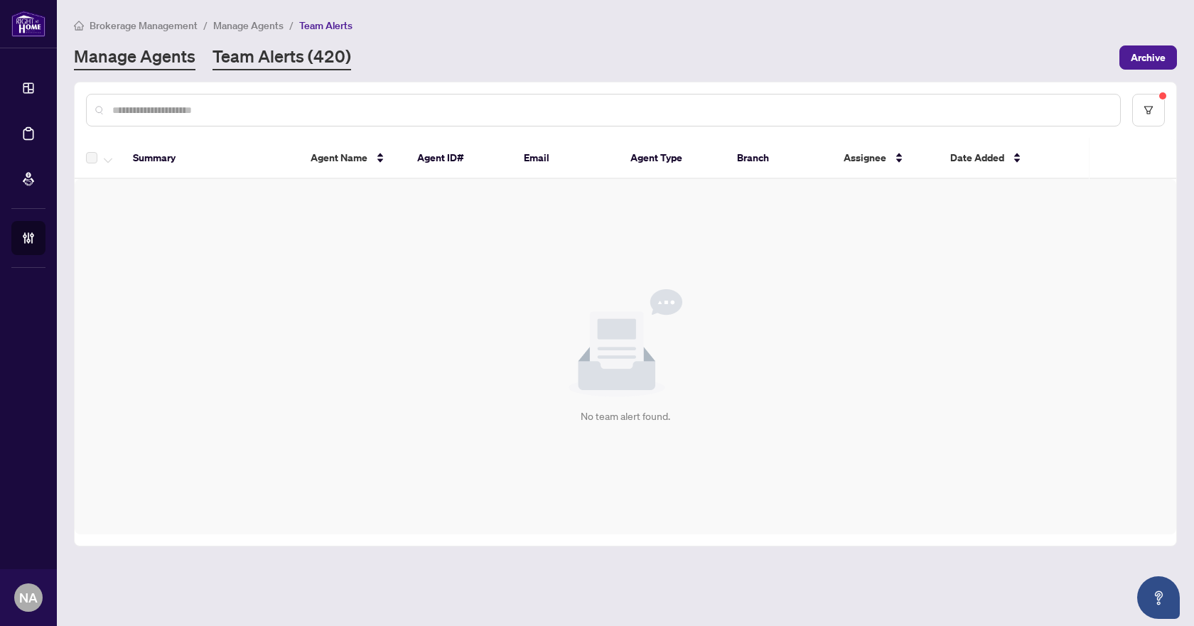
click at [151, 64] on link "Manage Agents" at bounding box center [134, 58] width 121 height 26
